Goal: Task Accomplishment & Management: Manage account settings

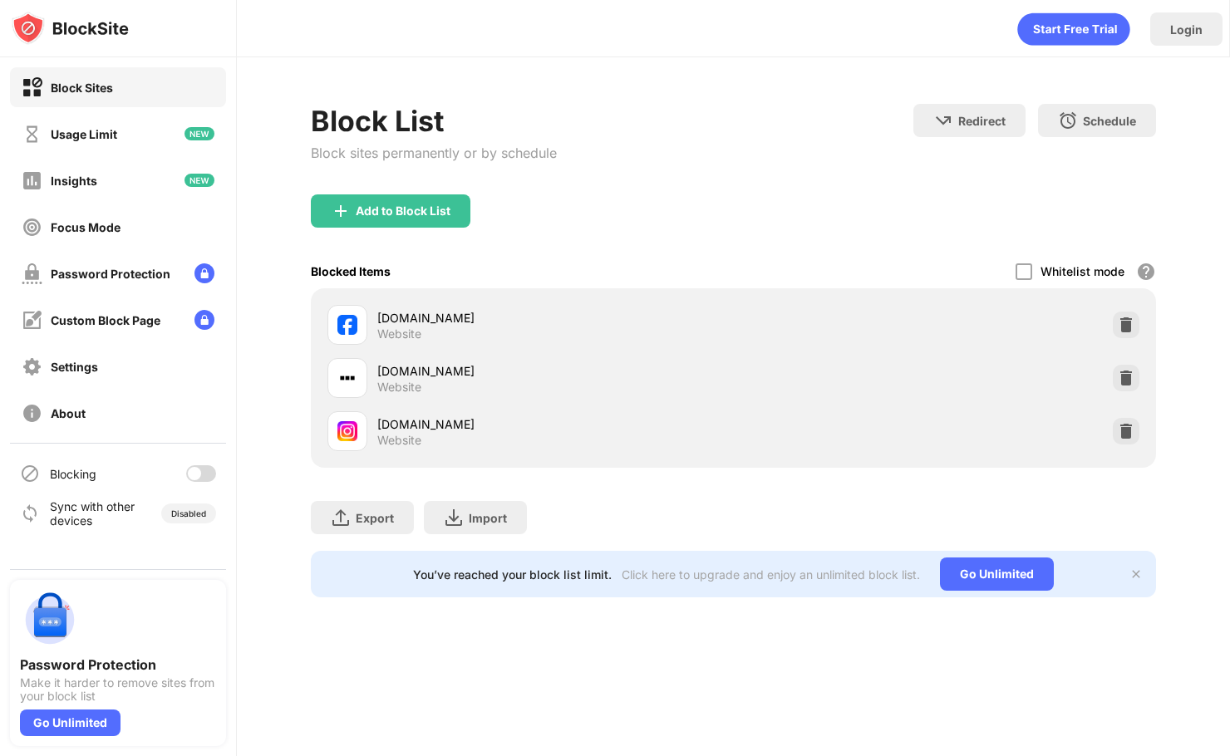
click at [204, 477] on div at bounding box center [201, 473] width 30 height 17
